Goal: Task Accomplishment & Management: Manage account settings

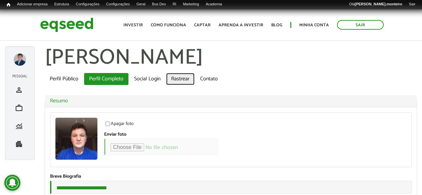
click at [179, 77] on link "Rastrear" at bounding box center [180, 79] width 28 height 12
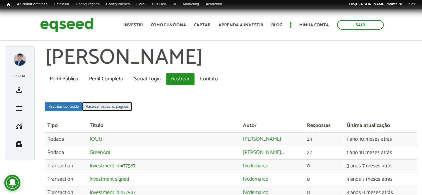
click at [103, 107] on link "Rastrear visitas às páginas" at bounding box center [107, 107] width 50 height 10
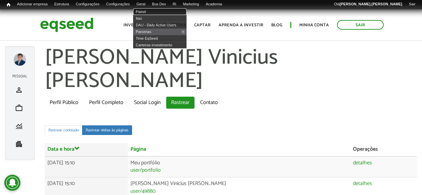
click at [155, 13] on link "Painel" at bounding box center [159, 11] width 53 height 7
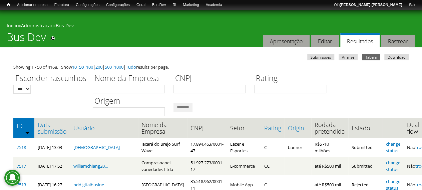
scroll to position [133, 0]
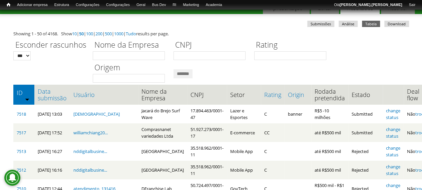
scroll to position [67, 0]
